Goal: Task Accomplishment & Management: Manage account settings

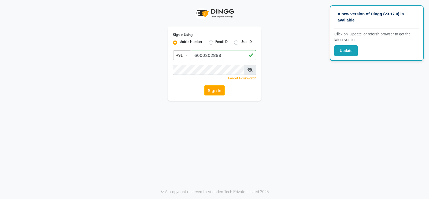
click at [247, 128] on div "A new version of Dingg (v3.17.0) is available Click on ‘Update’ or refersh brow…" at bounding box center [214, 99] width 429 height 199
click at [212, 87] on button "Sign In" at bounding box center [214, 90] width 20 height 10
click at [333, 107] on div "A new version of Dingg (v3.17.0) is available Click on ‘Update’ or refersh brow…" at bounding box center [214, 99] width 429 height 199
click at [252, 68] on icon at bounding box center [249, 70] width 5 height 4
click at [222, 55] on input "6000202888" at bounding box center [223, 55] width 65 height 10
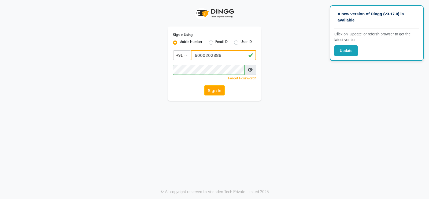
click at [219, 54] on input "6000202888" at bounding box center [223, 55] width 65 height 10
type input "6000202228"
click at [214, 86] on button "Sign In" at bounding box center [214, 90] width 20 height 10
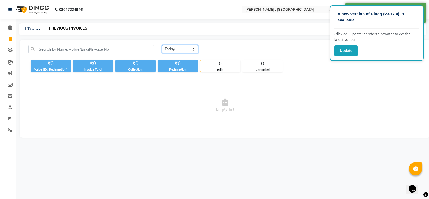
click at [181, 49] on select "[DATE] [DATE] Custom Range" at bounding box center [180, 49] width 36 height 8
select select "[DATE]"
click at [162, 45] on select "[DATE] [DATE] Custom Range" at bounding box center [180, 49] width 36 height 8
